Goal: Task Accomplishment & Management: Use online tool/utility

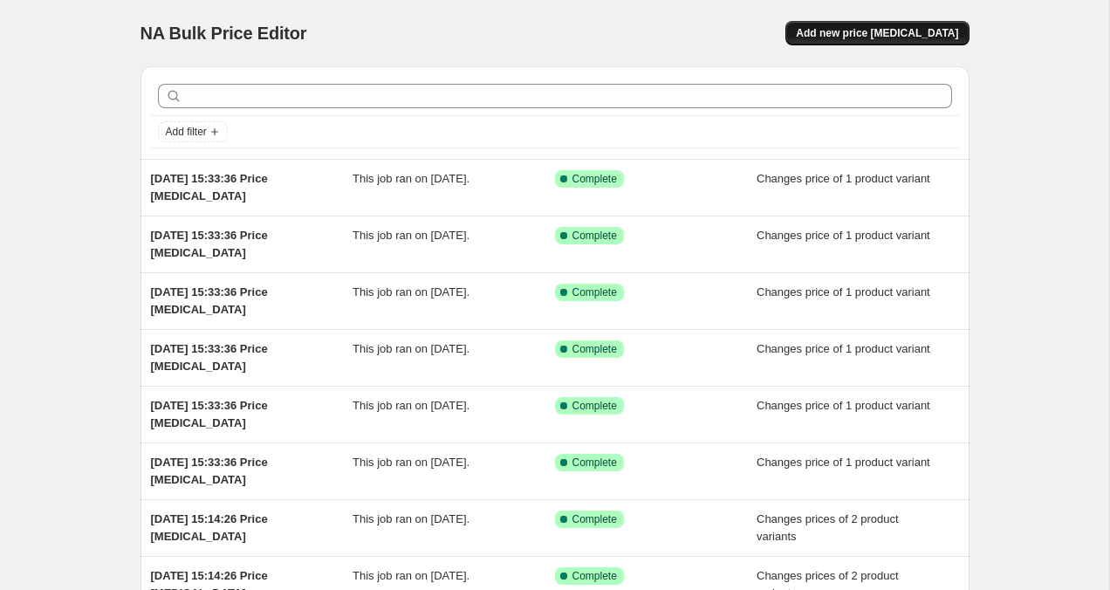
click at [916, 41] on button "Add new price [MEDICAL_DATA]" at bounding box center [876, 33] width 183 height 24
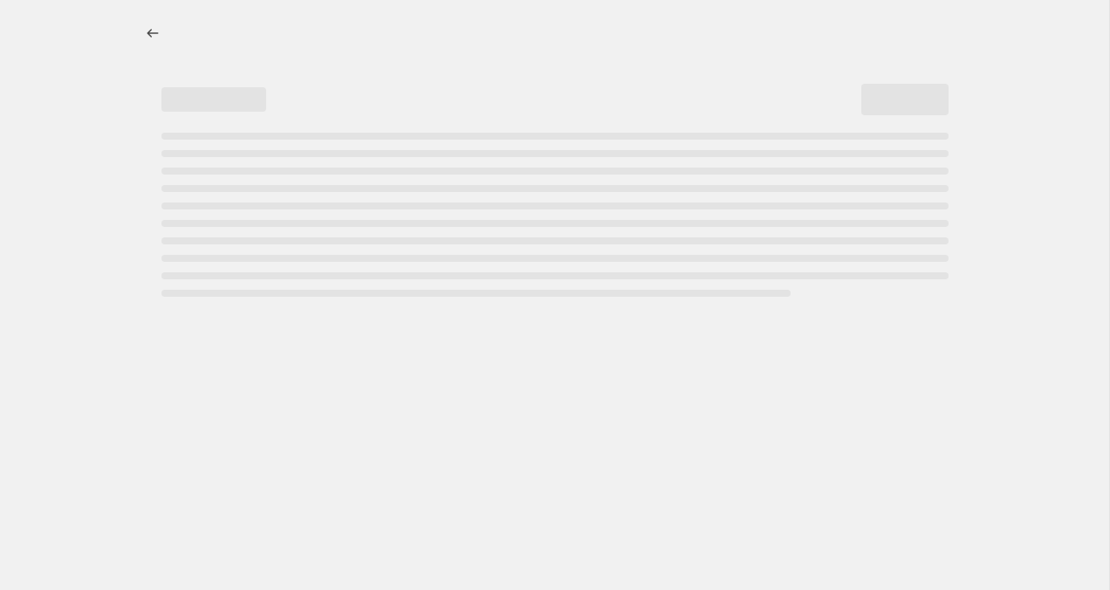
select select "percentage"
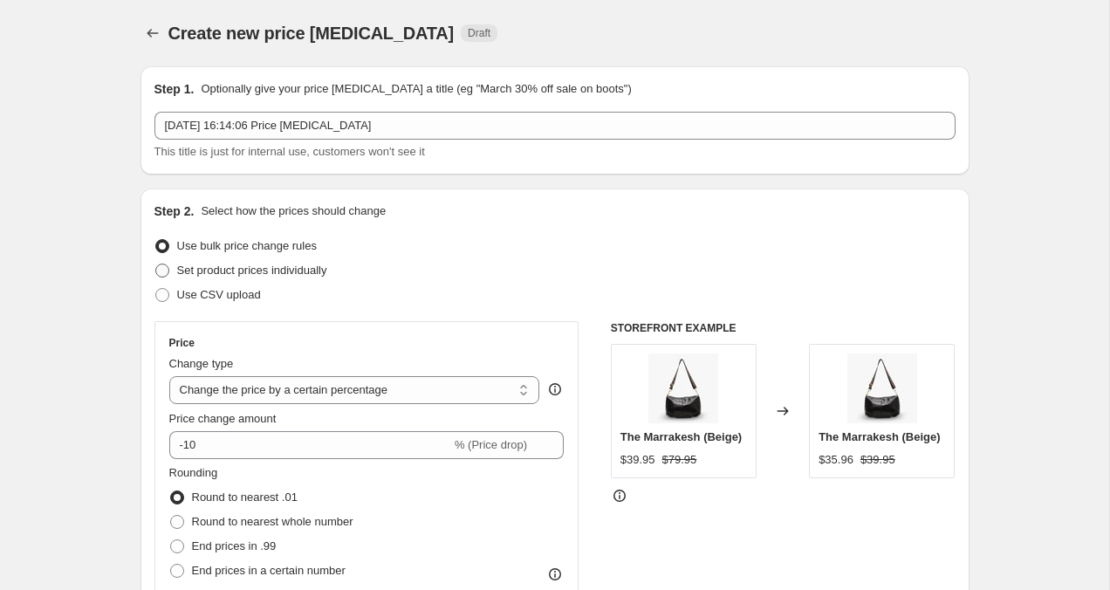
click at [159, 269] on span at bounding box center [162, 270] width 14 height 14
click at [156, 264] on input "Set product prices individually" at bounding box center [155, 263] width 1 height 1
radio input "true"
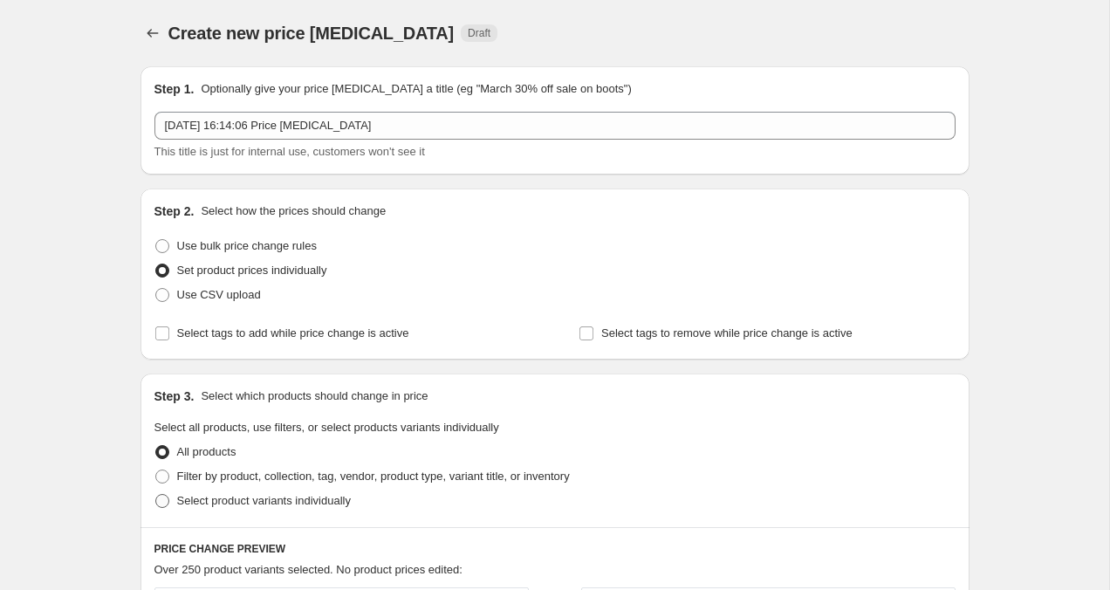
click at [156, 508] on span at bounding box center [162, 501] width 16 height 16
click at [156, 495] on input "Select product variants individually" at bounding box center [155, 494] width 1 height 1
radio input "true"
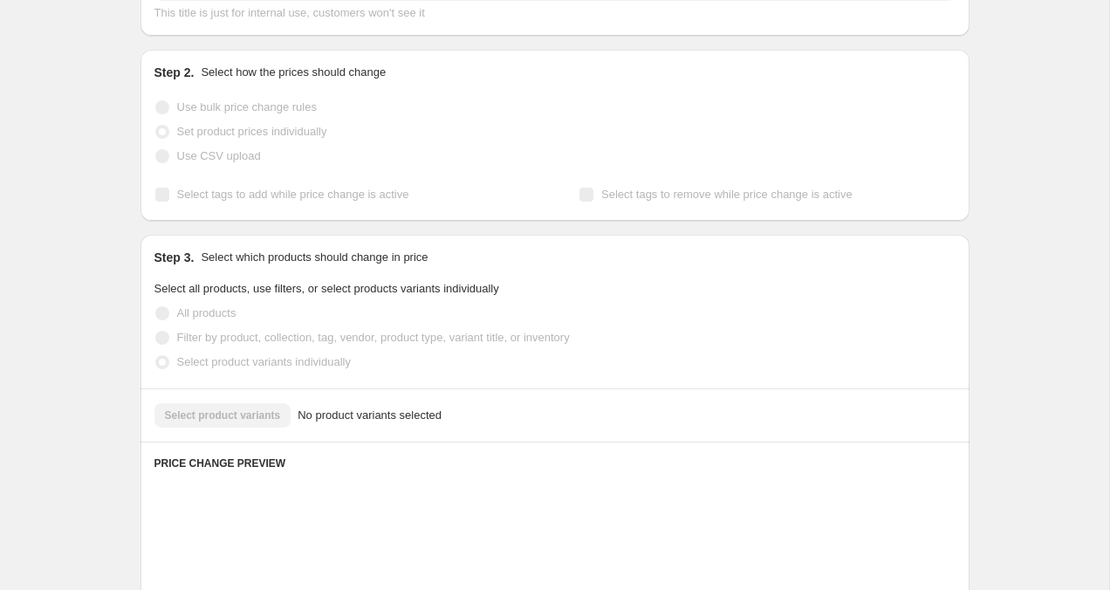
scroll to position [142, 0]
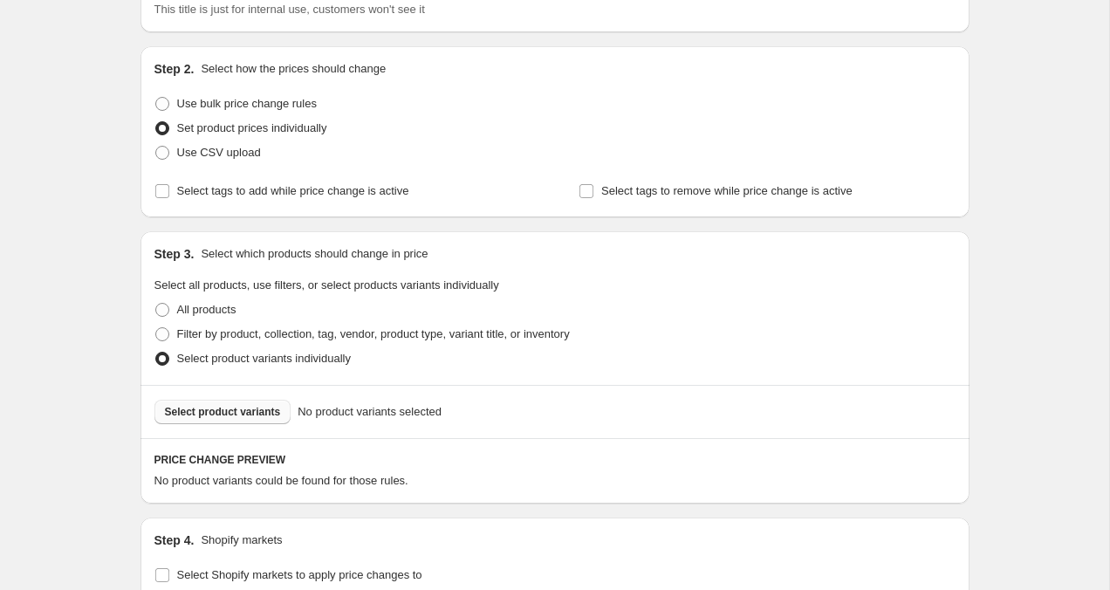
click at [212, 413] on span "Select product variants" at bounding box center [223, 412] width 116 height 14
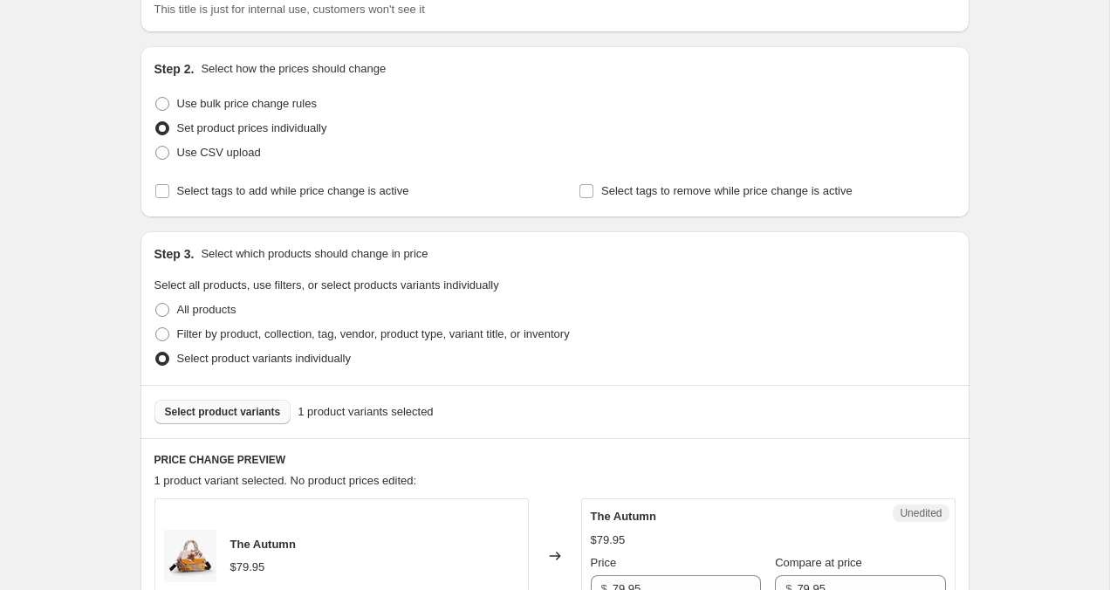
scroll to position [585, 0]
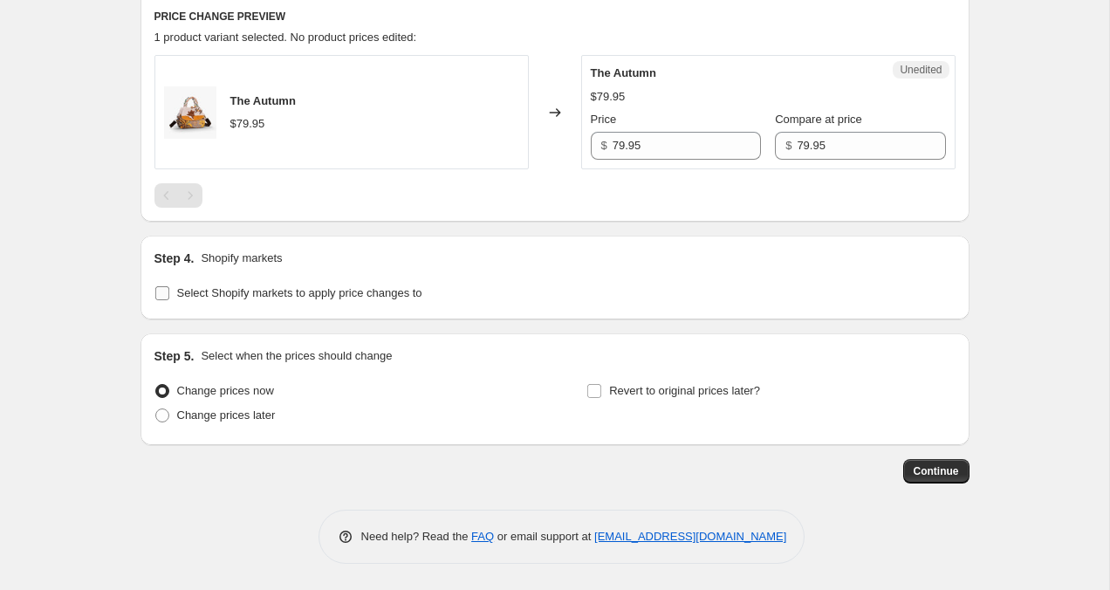
click at [165, 290] on input "Select Shopify markets to apply price changes to" at bounding box center [162, 293] width 14 height 14
checkbox input "true"
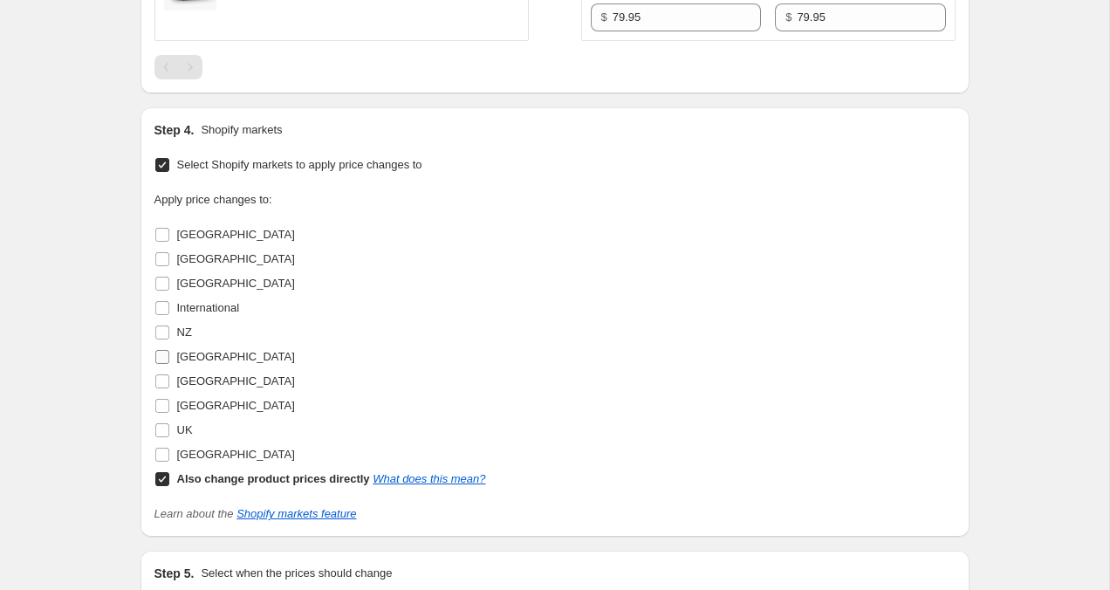
scroll to position [714, 0]
click at [161, 433] on input "UK" at bounding box center [162, 429] width 14 height 14
checkbox input "true"
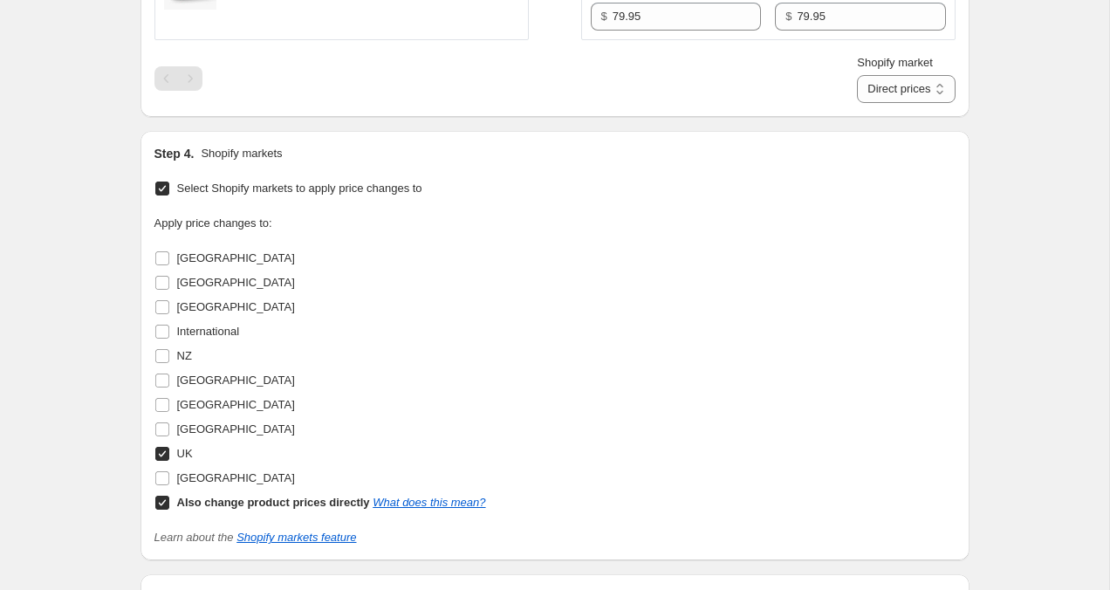
click at [161, 500] on input "Also change product prices directly What does this mean?" at bounding box center [162, 502] width 14 height 14
checkbox input "false"
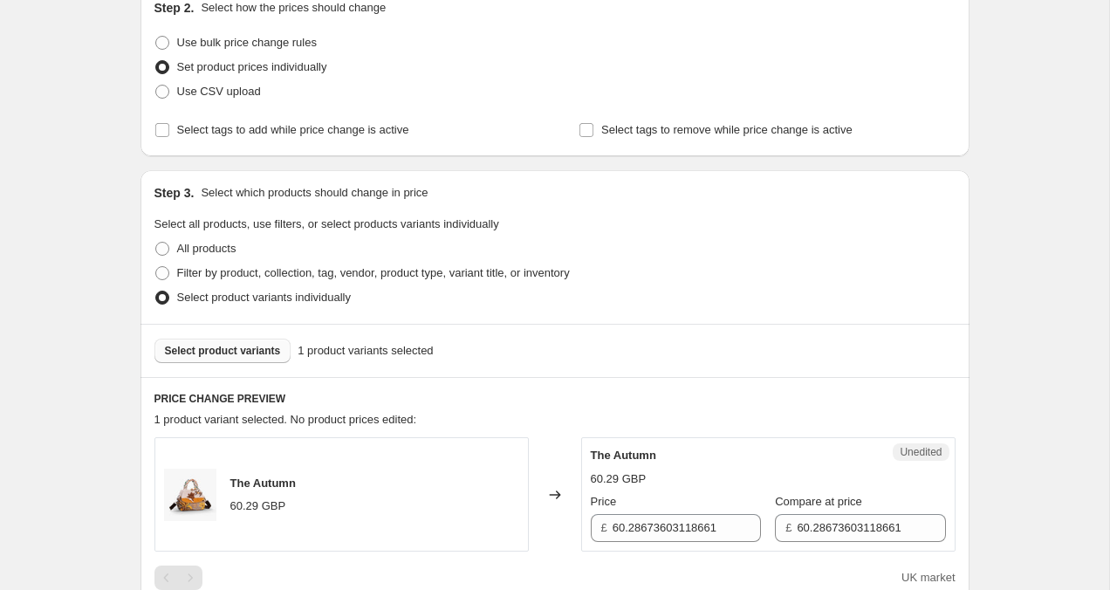
scroll to position [336, 0]
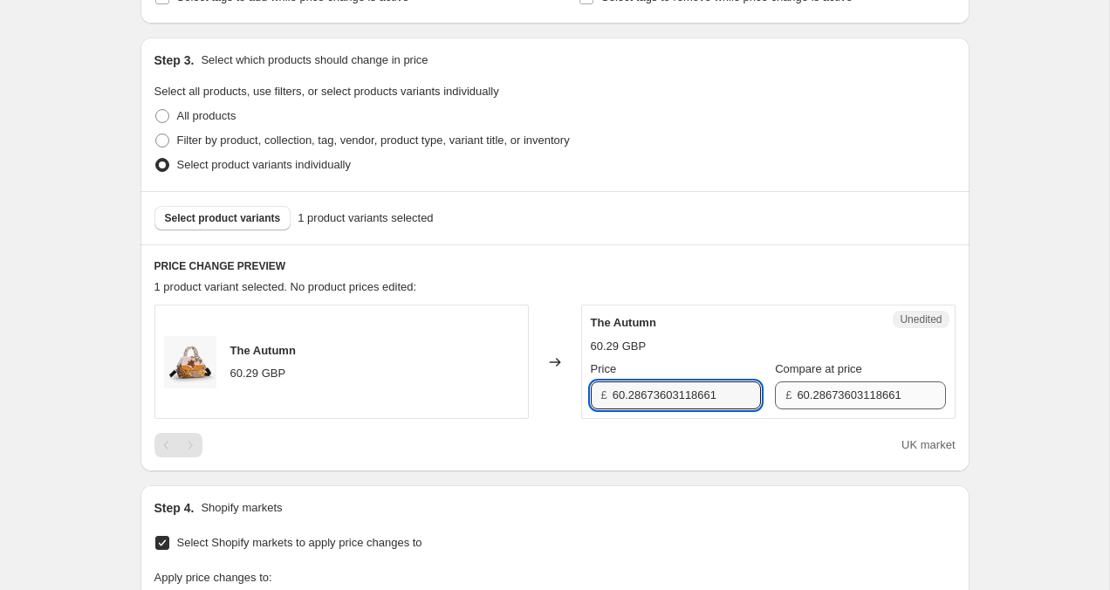
drag, startPoint x: 613, startPoint y: 397, endPoint x: 801, endPoint y: 405, distance: 187.7
click at [802, 405] on div "Price £ 60.28673603118661 Compare at price £ 60.28673603118661" at bounding box center [768, 384] width 355 height 49
type input "49.95"
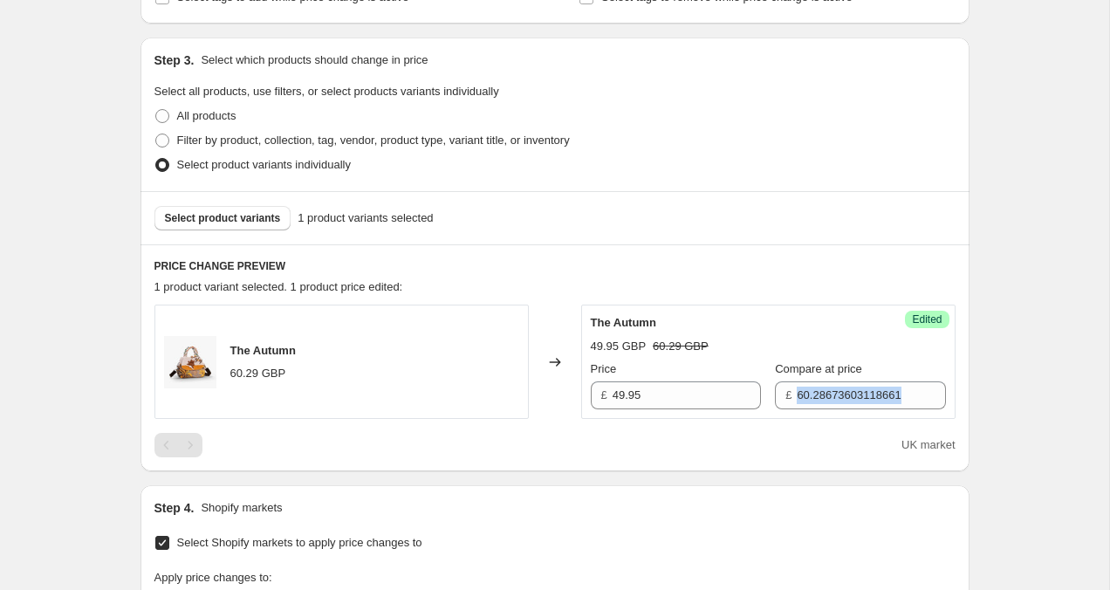
drag, startPoint x: 777, startPoint y: 399, endPoint x: 984, endPoint y: 411, distance: 207.1
click at [984, 411] on div "Create new price [MEDICAL_DATA]. This page is ready Create new price [MEDICAL_D…" at bounding box center [554, 424] width 871 height 1520
click at [892, 392] on input "60.28673603118661" at bounding box center [870, 395] width 148 height 28
drag, startPoint x: 898, startPoint y: 393, endPoint x: 738, endPoint y: 392, distance: 160.5
click at [739, 392] on div "Price £ 49.95 Compare at price £ 60.2867360311866" at bounding box center [768, 384] width 355 height 49
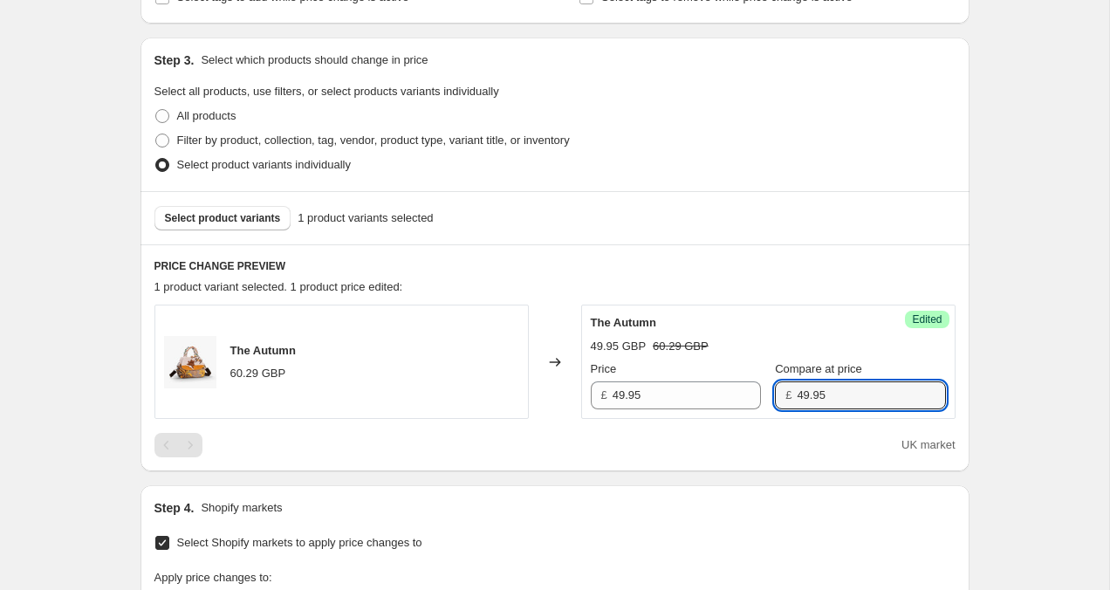
type input "49.95"
click at [958, 288] on div "PRICE CHANGE PREVIEW 1 product variant selected. 1 product price edited: The Au…" at bounding box center [554, 357] width 829 height 227
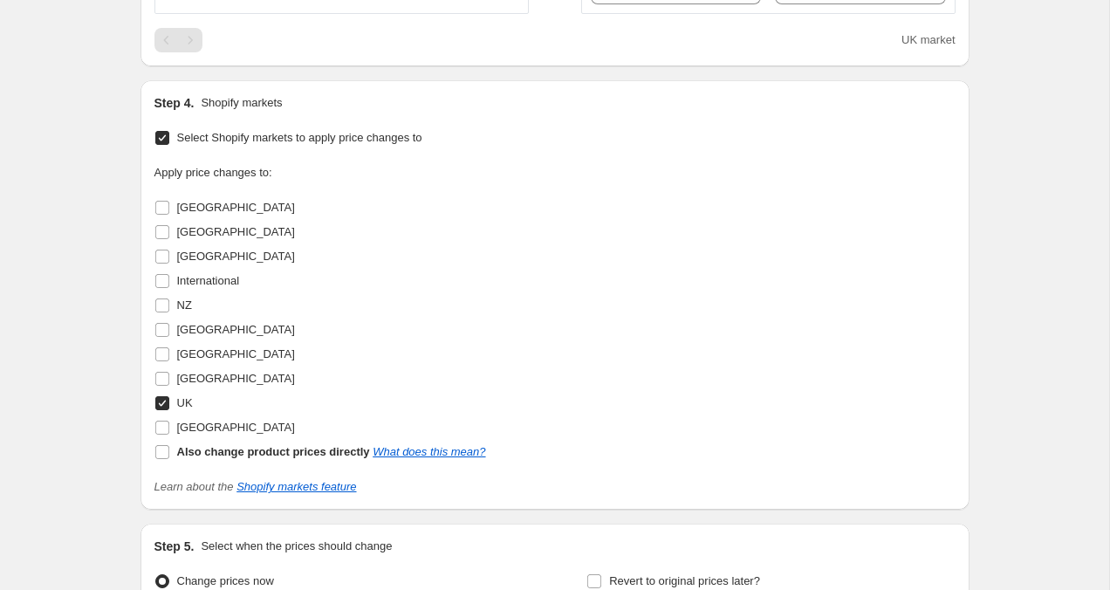
scroll to position [931, 0]
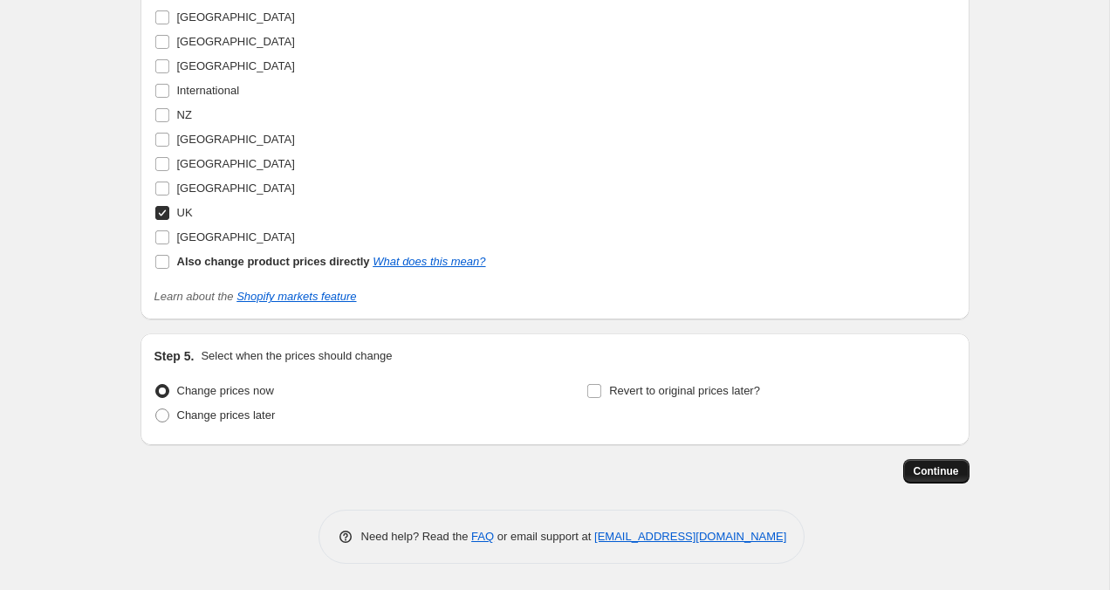
click at [949, 479] on button "Continue" at bounding box center [936, 471] width 66 height 24
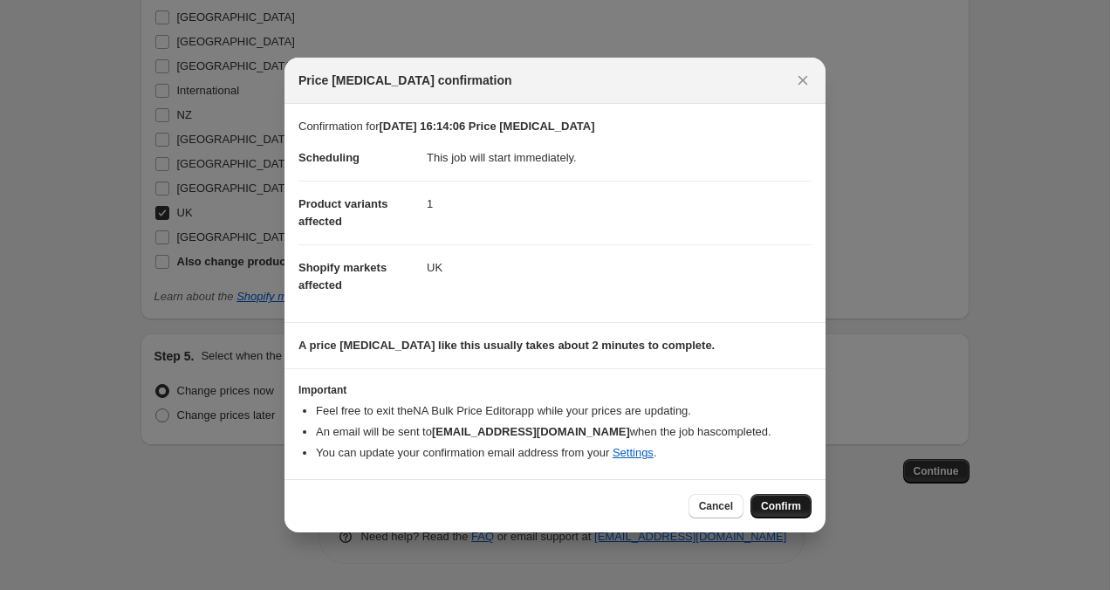
click at [787, 511] on span "Confirm" at bounding box center [781, 506] width 40 height 14
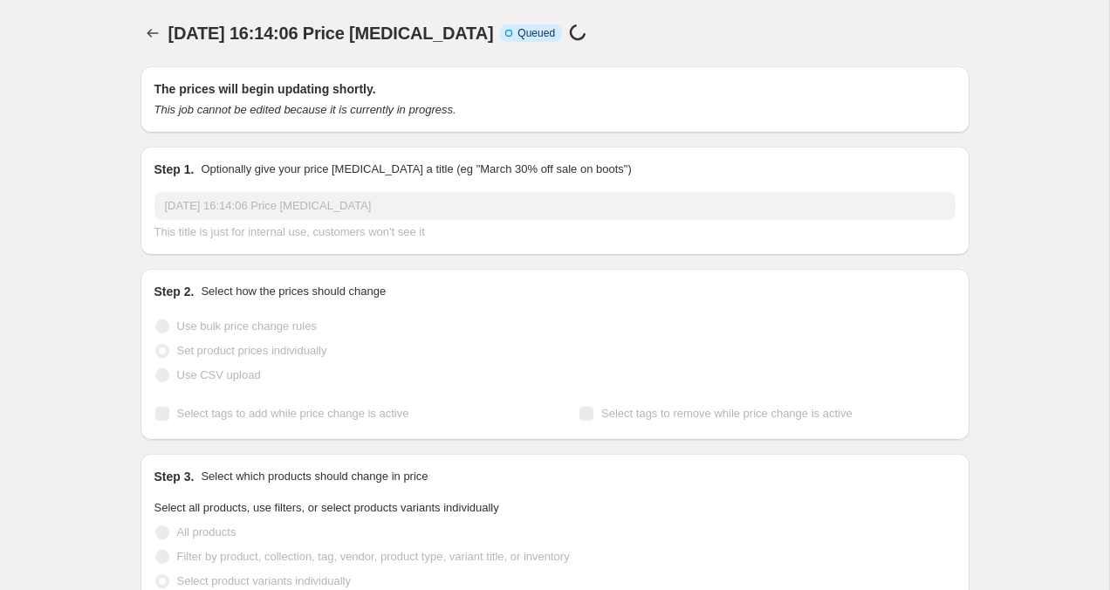
scroll to position [931, 0]
